Goal: Task Accomplishment & Management: Complete application form

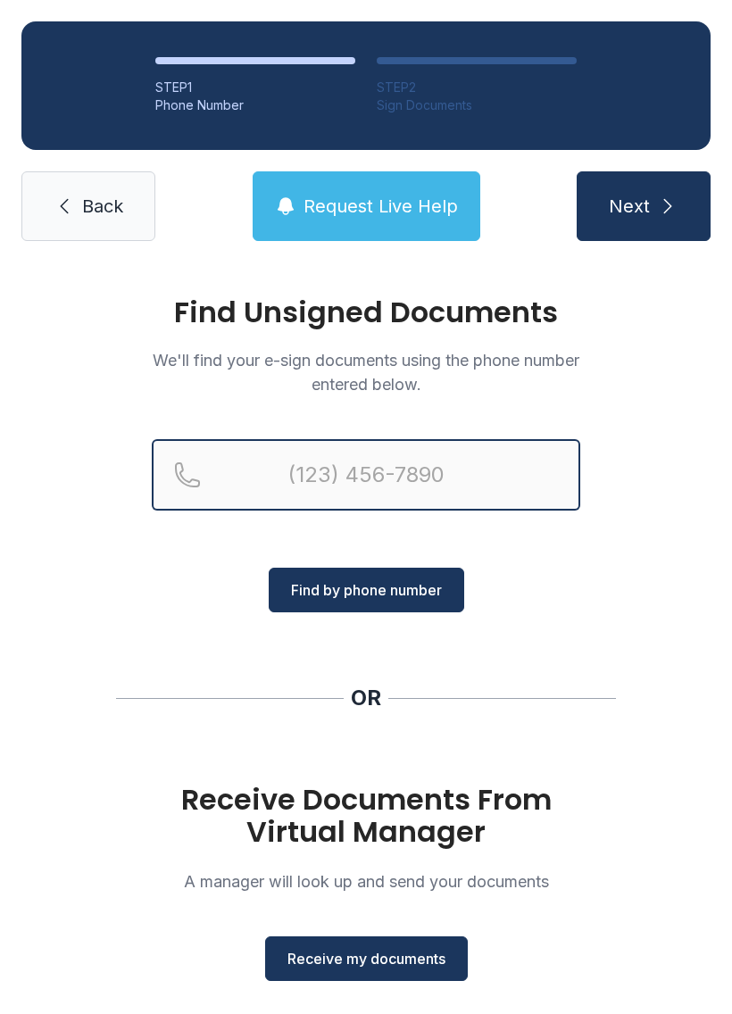
click at [321, 459] on input "Reservation phone number" at bounding box center [366, 474] width 429 height 71
type input "("
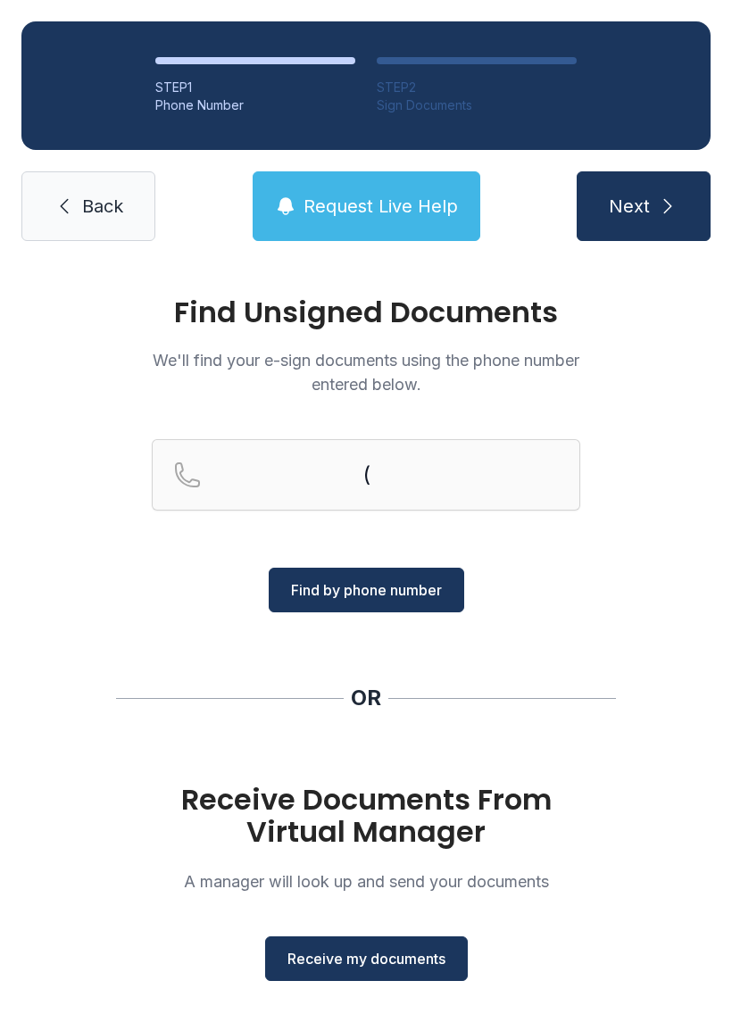
click at [88, 212] on span "Back" at bounding box center [102, 206] width 41 height 25
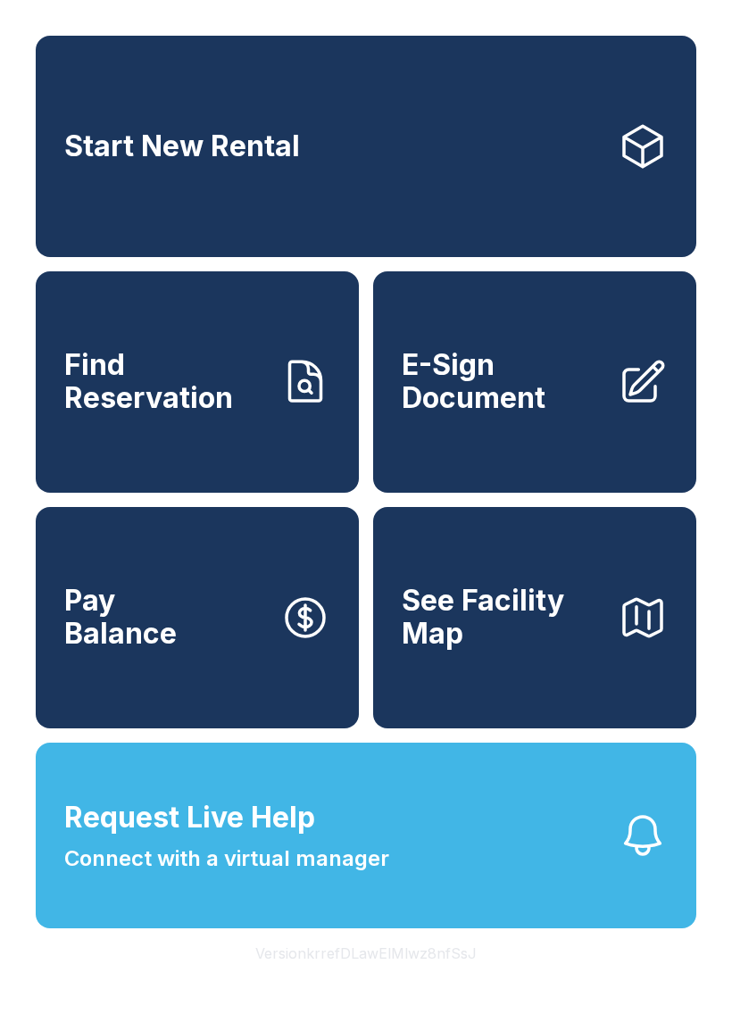
click at [528, 412] on span "E-Sign Document" at bounding box center [503, 381] width 202 height 65
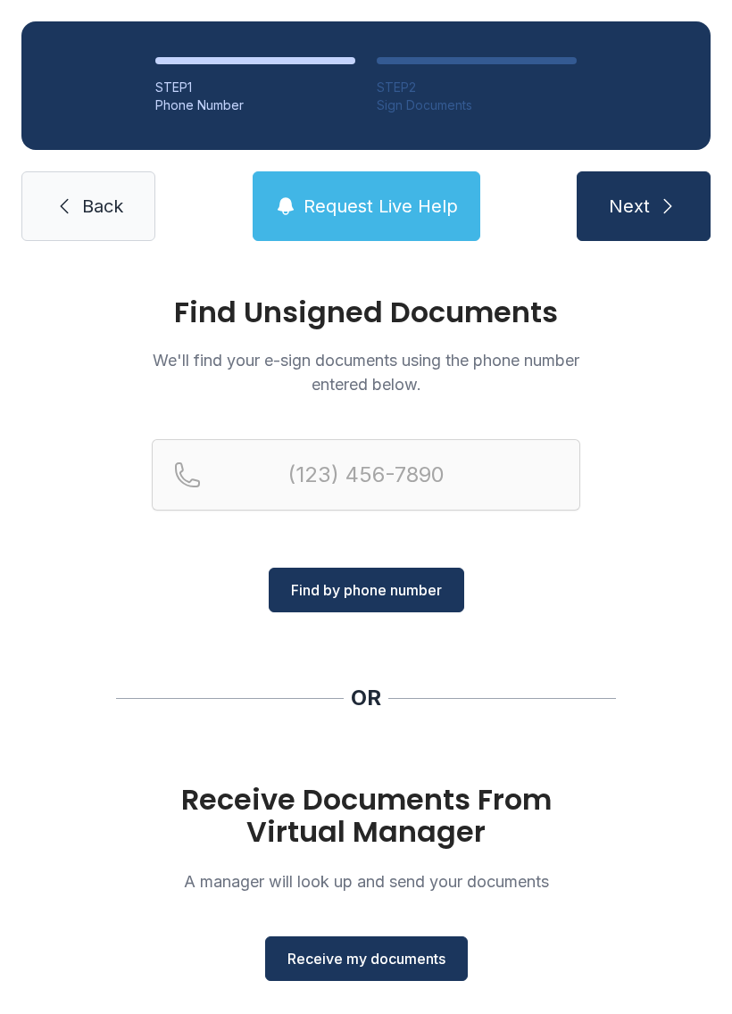
click at [379, 956] on span "Receive my documents" at bounding box center [366, 958] width 158 height 21
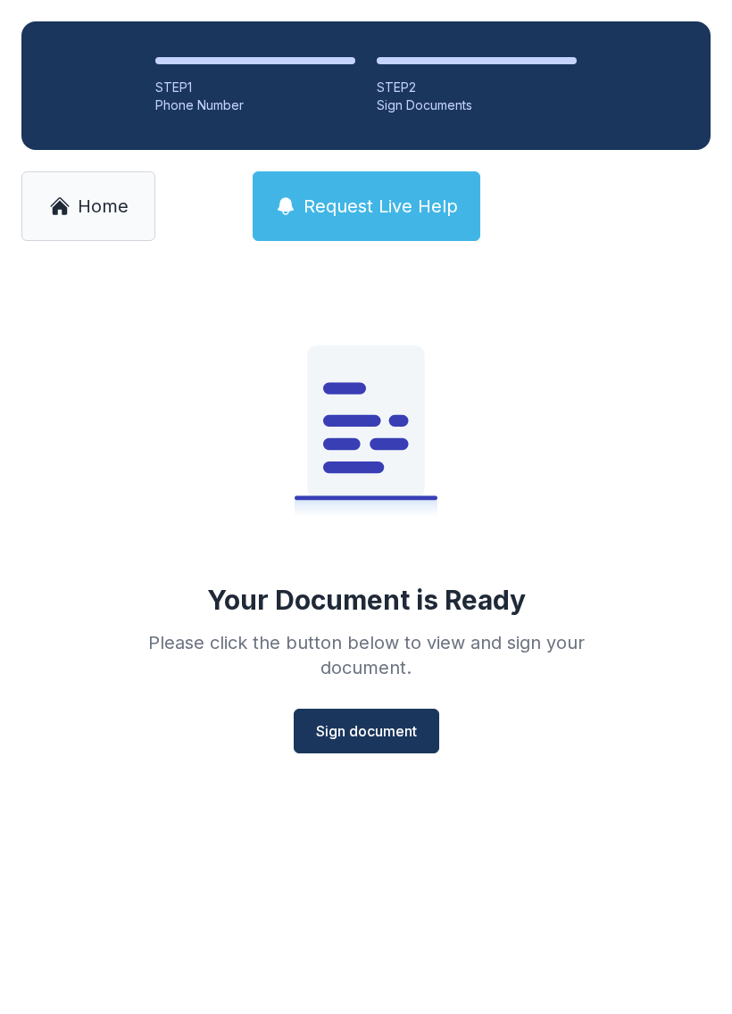
click at [339, 724] on span "Sign document" at bounding box center [366, 731] width 101 height 21
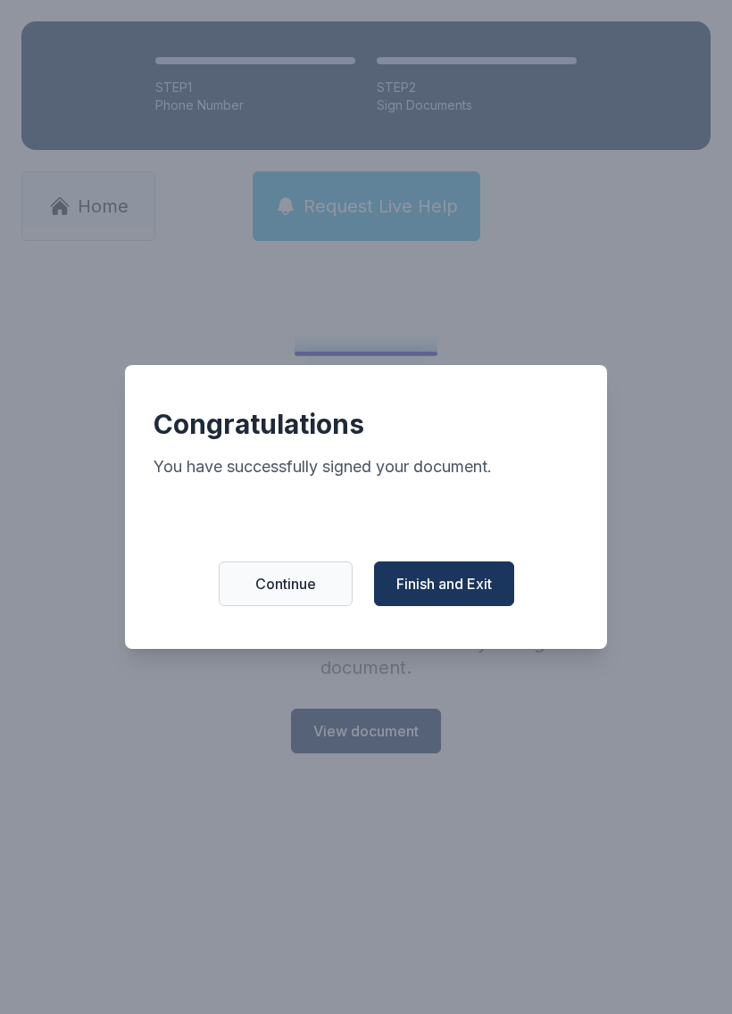
click at [452, 587] on span "Finish and Exit" at bounding box center [444, 583] width 96 height 21
